Goal: Check status: Check status

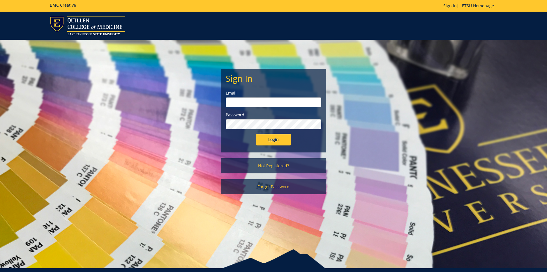
type input "[EMAIL_ADDRESS][DOMAIN_NAME]"
click at [287, 139] on input "Login" at bounding box center [273, 140] width 35 height 12
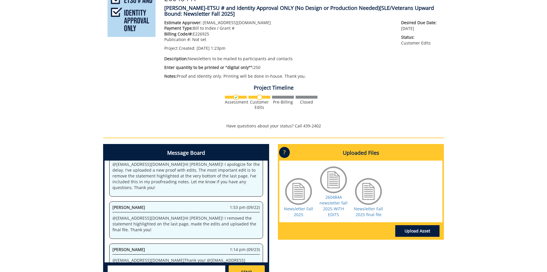
scroll to position [116, 0]
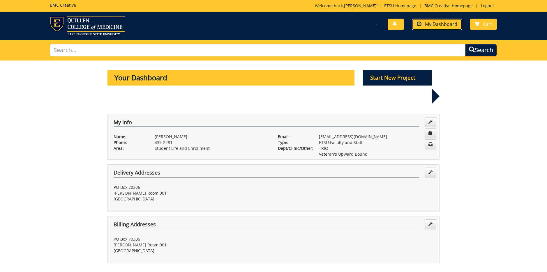
click at [446, 24] on span "My Dashboard" at bounding box center [441, 24] width 32 height 6
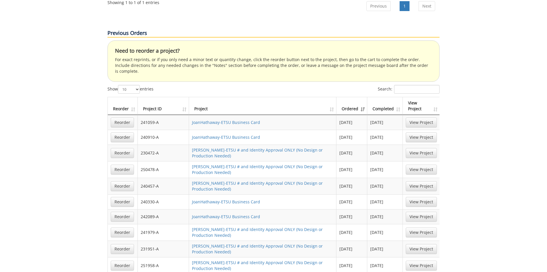
scroll to position [408, 0]
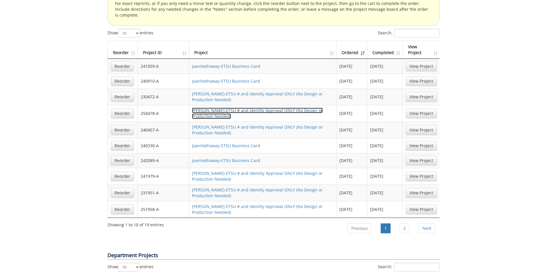
click at [239, 108] on link "[PERSON_NAME]-ETSU # and Identity Approval ONLY (No Design or Production Needed)" at bounding box center [257, 113] width 131 height 11
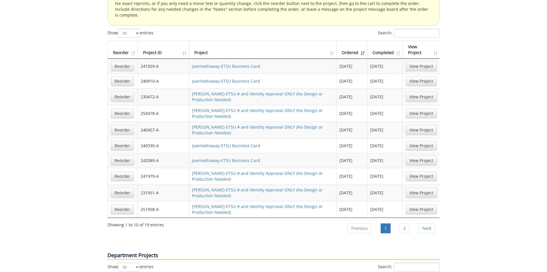
click at [388, 41] on th "Completed" at bounding box center [385, 50] width 36 height 18
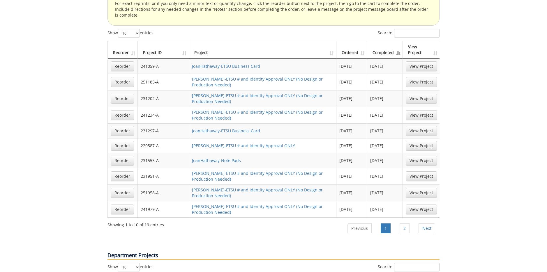
click at [354, 41] on th "Ordered" at bounding box center [351, 50] width 31 height 18
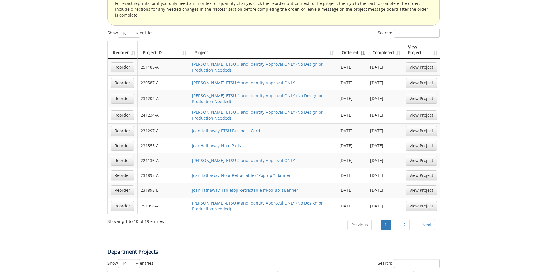
click at [363, 41] on th "Ordered" at bounding box center [351, 50] width 31 height 18
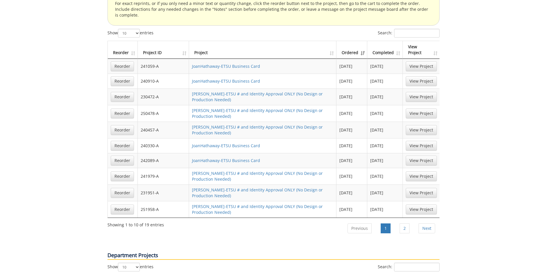
click at [362, 41] on th "Ordered" at bounding box center [351, 50] width 31 height 18
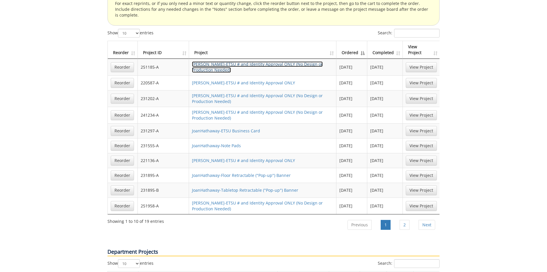
click at [227, 61] on link "[PERSON_NAME]-ETSU # and Identity Approval ONLY (No Design or Production Needed)" at bounding box center [257, 66] width 131 height 11
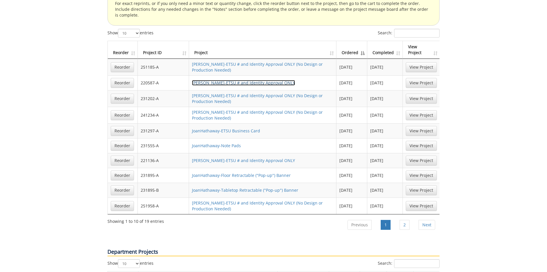
click at [273, 80] on link "JoanHathaway-ETSU # and Identity Approval ONLY" at bounding box center [243, 83] width 103 height 6
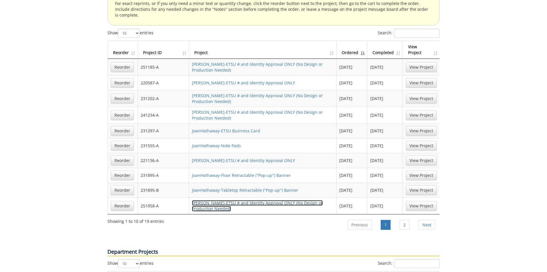
click at [280, 200] on link "[PERSON_NAME]-ETSU # and Identity Approval ONLY (No Design or Production Needed)" at bounding box center [257, 205] width 131 height 11
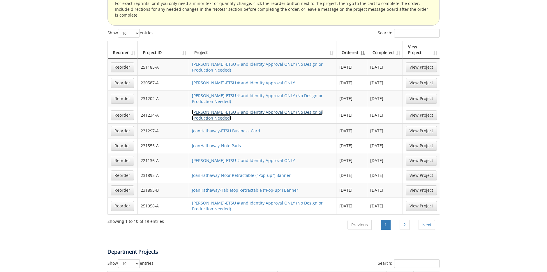
click at [265, 110] on link "[PERSON_NAME]-ETSU # and Identity Approval ONLY (No Design or Production Needed)" at bounding box center [257, 115] width 131 height 11
click at [273, 153] on td "JoanHathaway-ETSU # and Identity Approval ONLY" at bounding box center [262, 160] width 147 height 15
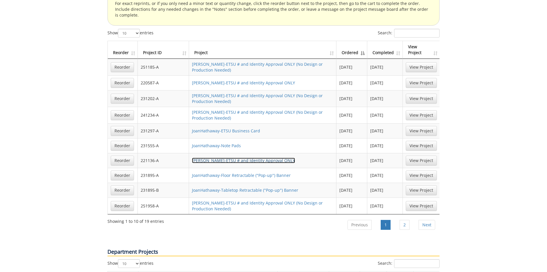
click at [273, 158] on link "JoanHathaway-ETSU # and Identity Approval ONLY" at bounding box center [243, 161] width 103 height 6
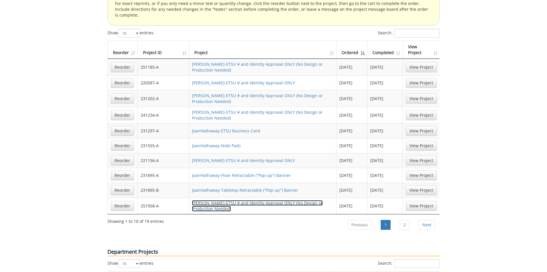
click at [289, 200] on link "[PERSON_NAME]-ETSU # and Identity Approval ONLY (No Design or Production Needed)" at bounding box center [257, 205] width 131 height 11
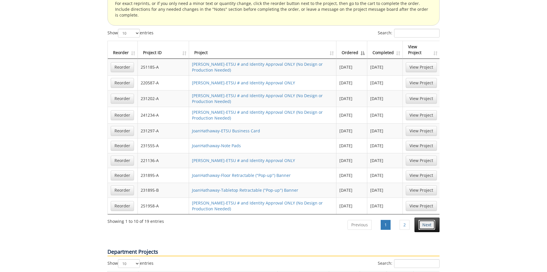
click at [429, 220] on link "Next" at bounding box center [427, 225] width 17 height 10
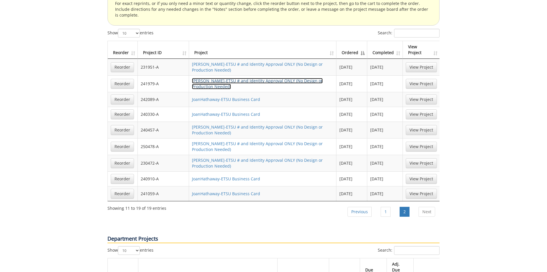
click at [250, 78] on link "[PERSON_NAME]-ETSU # and Identity Approval ONLY (No Design or Production Needed)" at bounding box center [257, 83] width 131 height 11
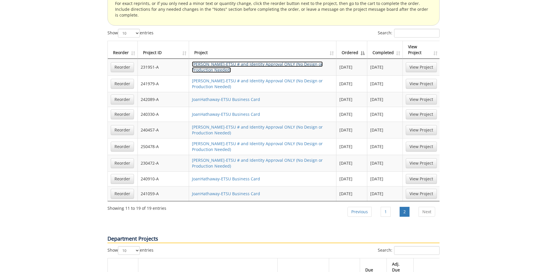
click at [225, 61] on link "[PERSON_NAME]-ETSU # and Identity Approval ONLY (No Design or Production Needed)" at bounding box center [257, 66] width 131 height 11
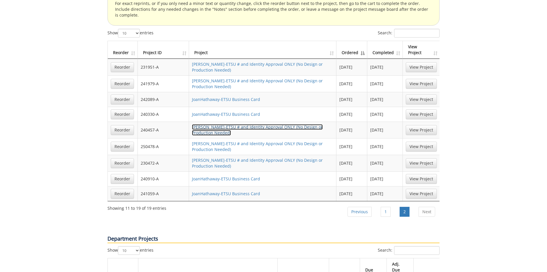
click at [253, 124] on link "[PERSON_NAME]-ETSU # and Identity Approval ONLY (No Design or Production Needed)" at bounding box center [257, 129] width 131 height 11
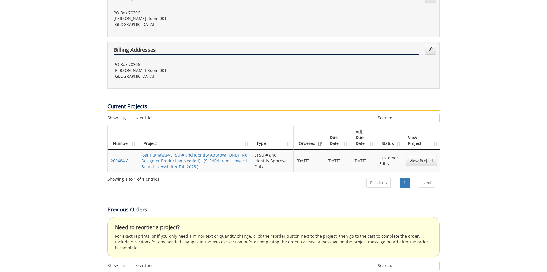
scroll to position [0, 0]
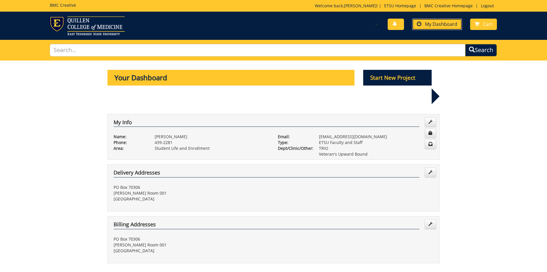
click at [446, 25] on span "My Dashboard" at bounding box center [441, 24] width 32 height 6
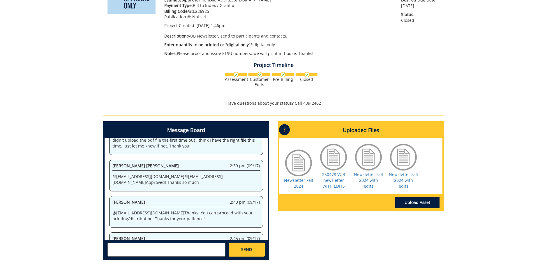
scroll to position [158, 0]
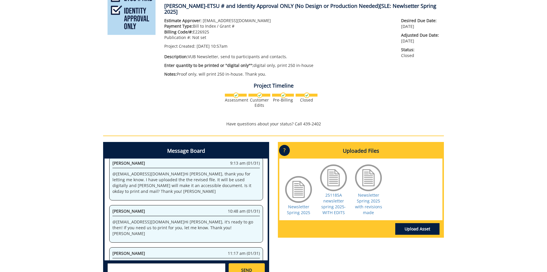
scroll to position [116, 0]
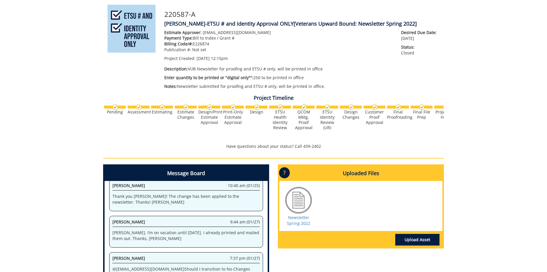
scroll to position [116, 0]
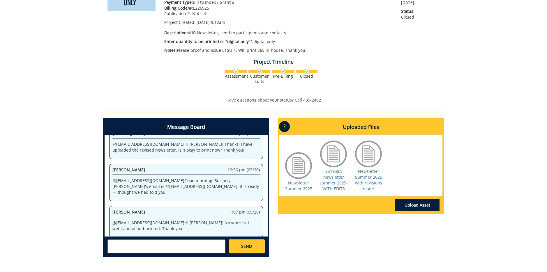
scroll to position [116, 0]
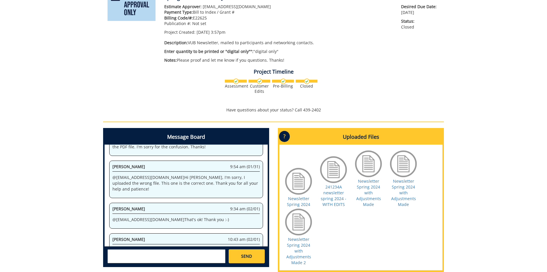
scroll to position [116, 0]
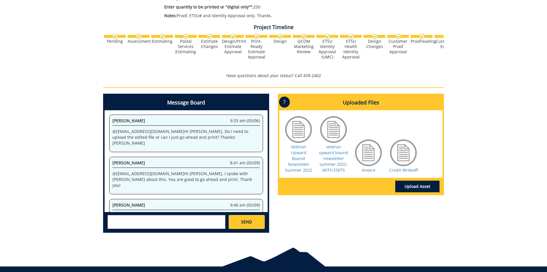
scroll to position [146, 0]
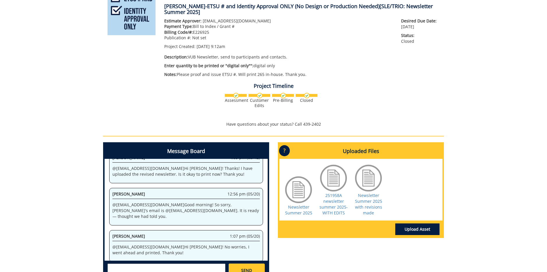
scroll to position [146, 0]
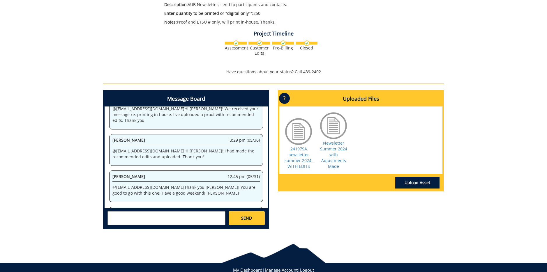
scroll to position [158, 0]
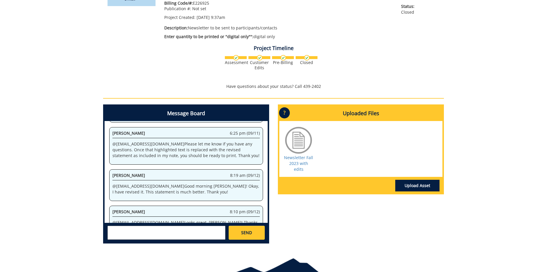
scroll to position [586, 0]
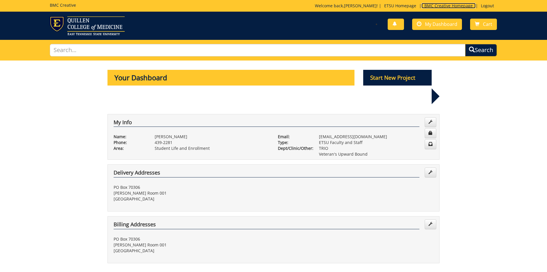
click at [433, 8] on link "BMC Creative Homepage" at bounding box center [448, 6] width 54 height 6
